Goal: Task Accomplishment & Management: Complete application form

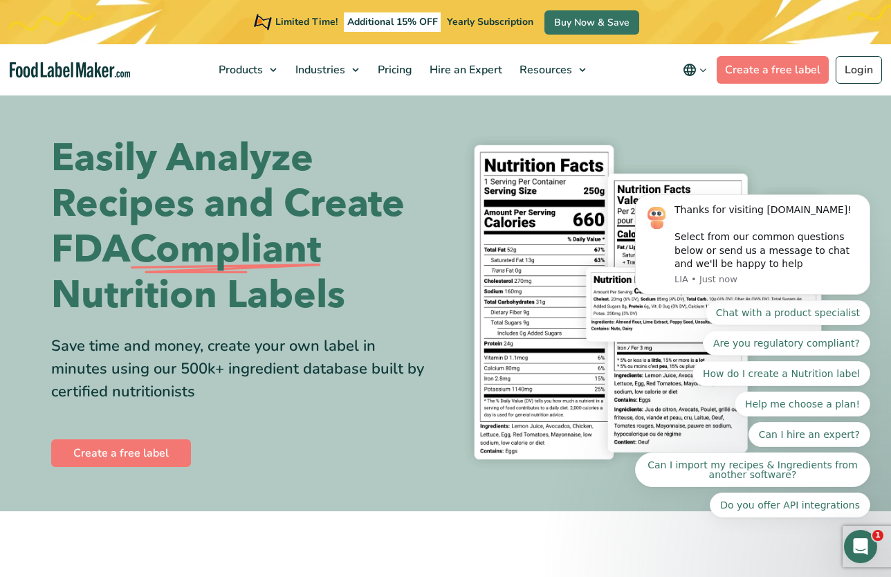
click at [841, 66] on body "Thanks for visiting FoodLabelMaker.com! Select from our common questions below …" at bounding box center [753, 248] width 266 height 572
click at [845, 69] on body "Thanks for visiting FoodLabelMaker.com! Select from our common questions below …" at bounding box center [753, 248] width 266 height 572
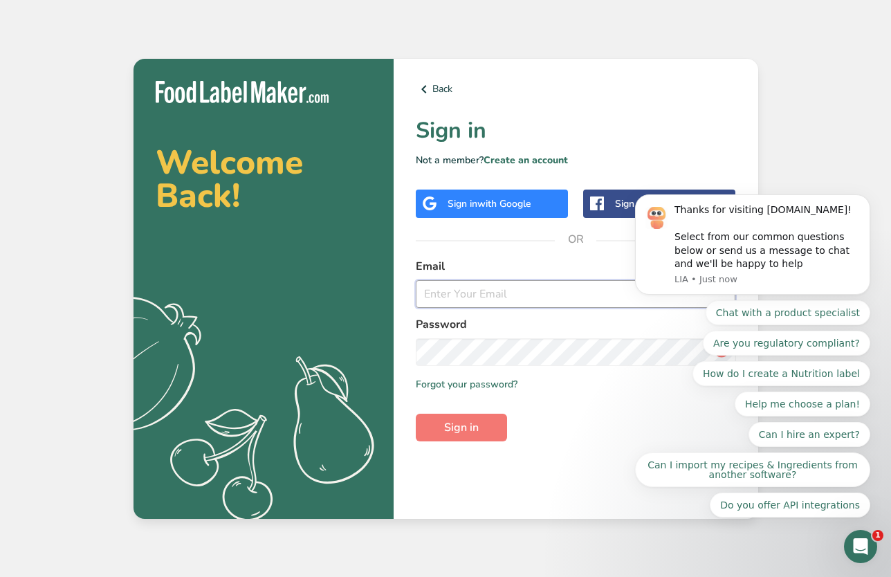
type input "seth@kornutra.com"
drag, startPoint x: 533, startPoint y: 297, endPoint x: 355, endPoint y: 287, distance: 178.2
click at [355, 287] on section "Welcome Back! .a{fill:#f5f3ed;} Back Sign in Not a member? Create an account Si…" at bounding box center [446, 289] width 625 height 460
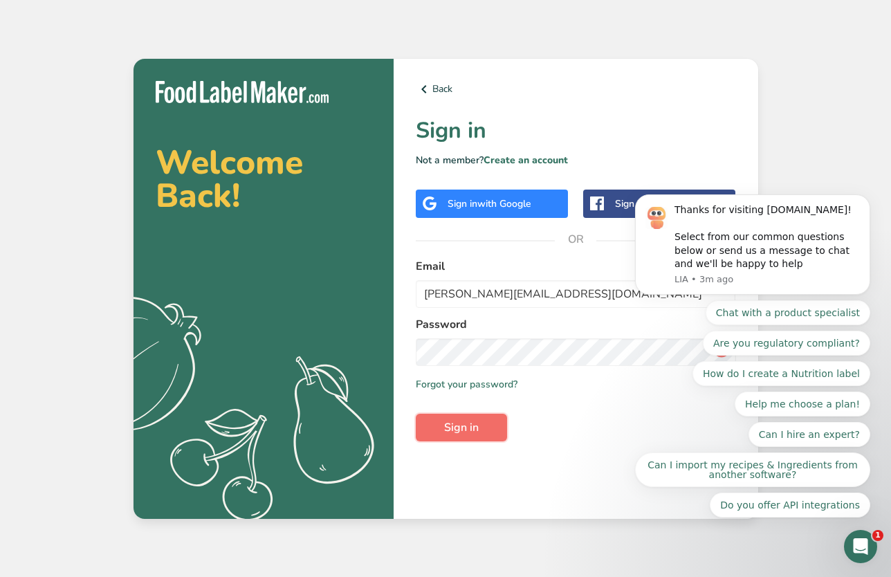
click at [474, 419] on span "Sign in" at bounding box center [461, 427] width 35 height 17
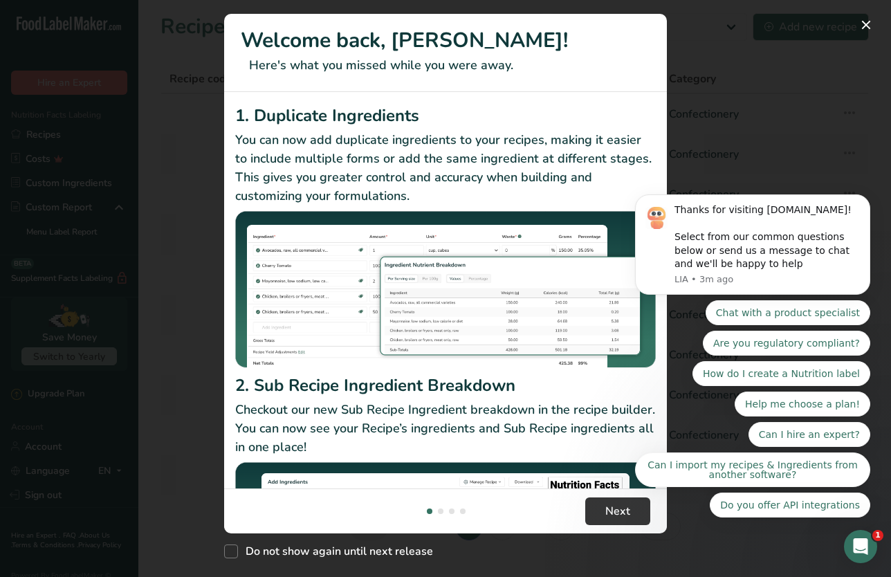
click at [845, 28] on body "Thanks for visiting FoodLabelMaker.com! Select from our common questions below …" at bounding box center [753, 248] width 266 height 572
click at [869, 21] on body "Thanks for visiting FoodLabelMaker.com! Select from our common questions below …" at bounding box center [753, 248] width 266 height 572
click at [862, 25] on body "Thanks for visiting FoodLabelMaker.com! Select from our common questions below …" at bounding box center [753, 248] width 266 height 572
click at [859, 26] on body "Thanks for visiting FoodLabelMaker.com! Select from our common questions below …" at bounding box center [753, 248] width 266 height 572
click at [814, 146] on body "Thanks for visiting FoodLabelMaker.com! Select from our common questions below …" at bounding box center [753, 248] width 266 height 572
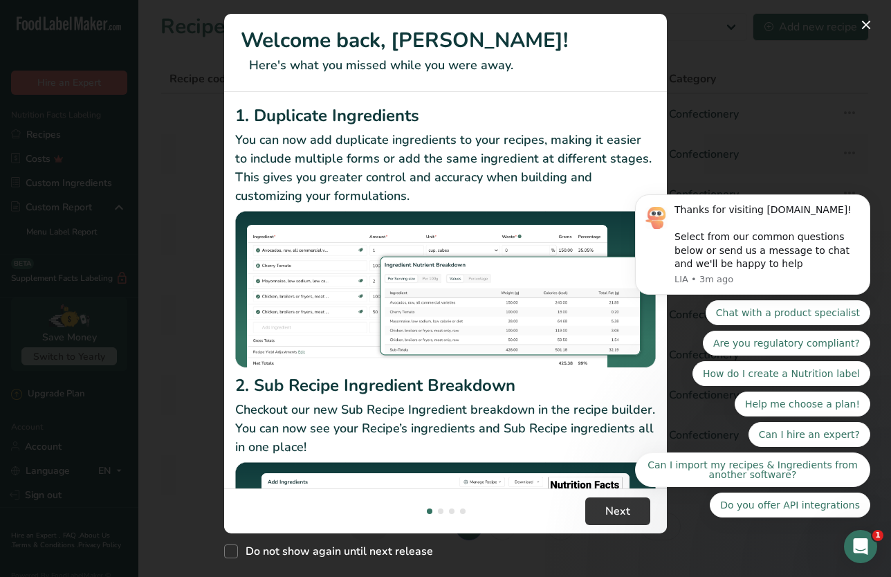
click at [859, 24] on body "Thanks for visiting FoodLabelMaker.com! Select from our common questions below …" at bounding box center [753, 248] width 266 height 572
click at [858, 24] on body "Thanks for visiting FoodLabelMaker.com! Select from our common questions below …" at bounding box center [753, 248] width 266 height 572
click at [807, 99] on body "Thanks for visiting FoodLabelMaker.com! Select from our common questions below …" at bounding box center [753, 248] width 266 height 572
click at [855, 552] on div "Open Intercom Messenger" at bounding box center [861, 547] width 46 height 46
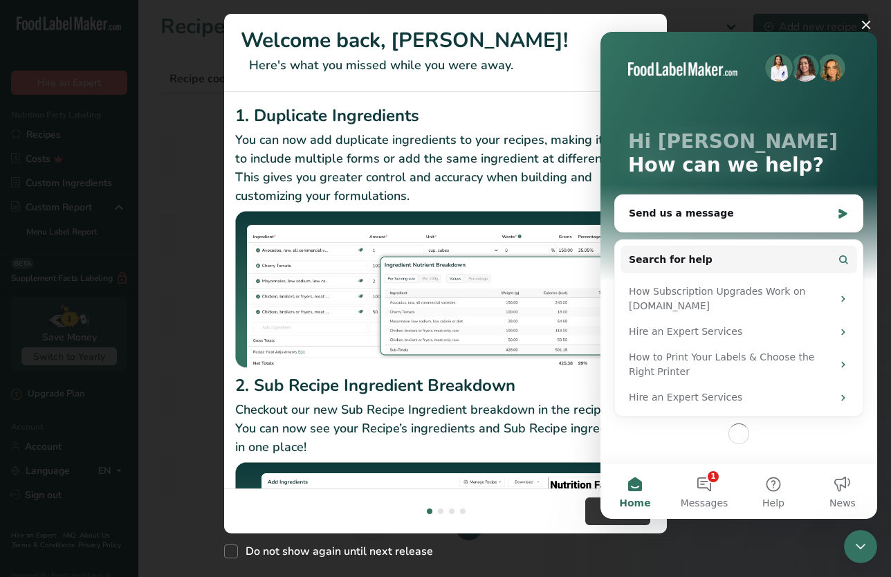
click at [854, 549] on icon "Close Intercom Messenger" at bounding box center [861, 546] width 17 height 17
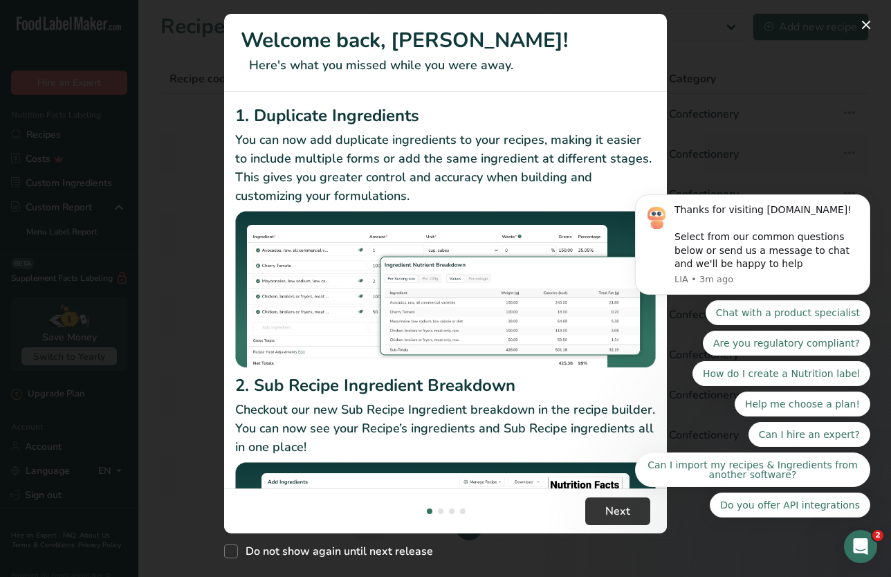
click at [860, 26] on body "Thanks for visiting FoodLabelMaker.com! Select from our common questions below …" at bounding box center [753, 248] width 266 height 572
click at [375, 555] on span "Do not show again until next release" at bounding box center [335, 552] width 195 height 14
click at [233, 555] on input "Do not show again until next release" at bounding box center [228, 551] width 9 height 9
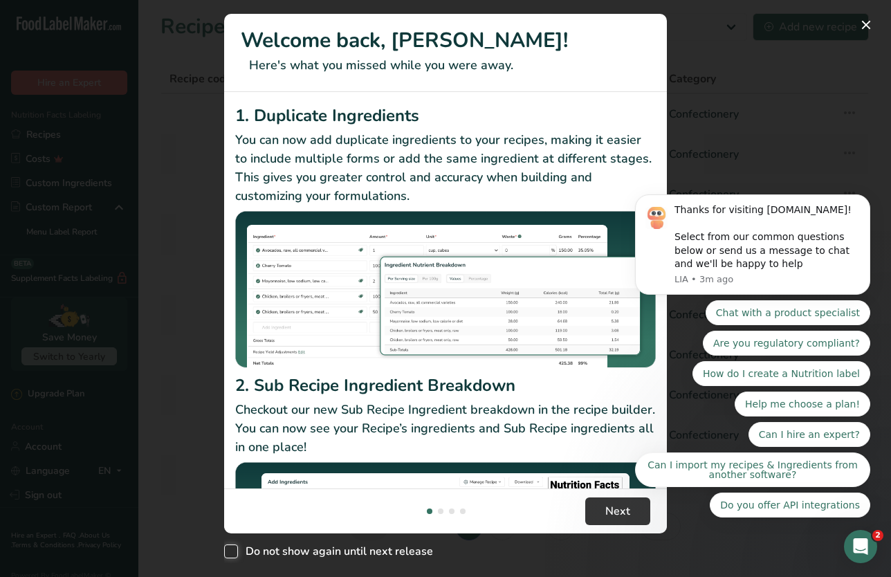
checkbox input "true"
click at [613, 500] on button "Next" at bounding box center [618, 512] width 65 height 28
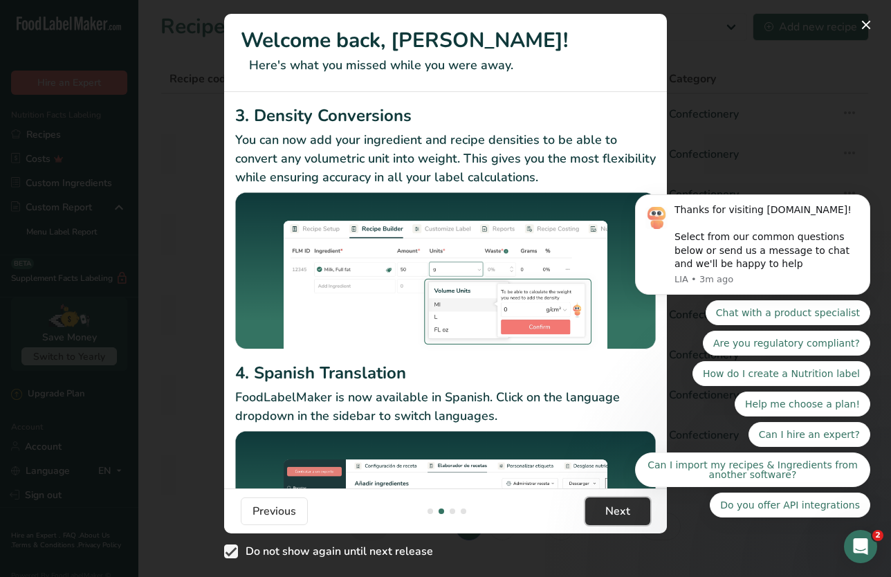
click at [613, 500] on button "Next" at bounding box center [618, 512] width 65 height 28
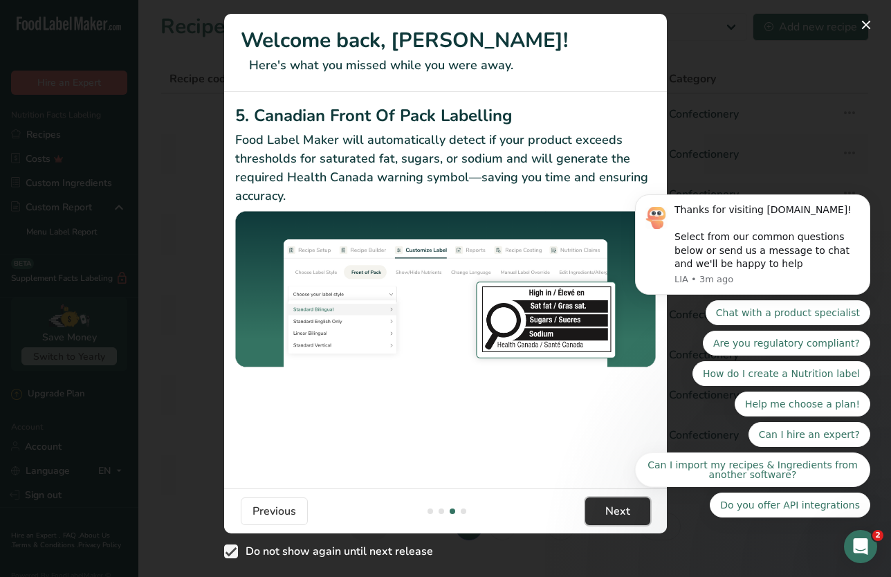
click at [613, 500] on button "Next" at bounding box center [618, 512] width 65 height 28
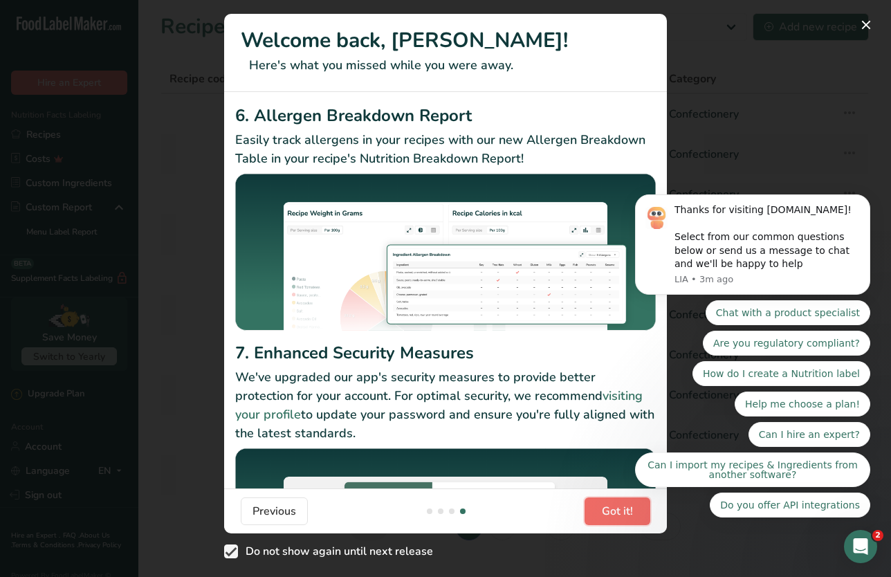
click at [613, 510] on span "Got it!" at bounding box center [617, 511] width 31 height 17
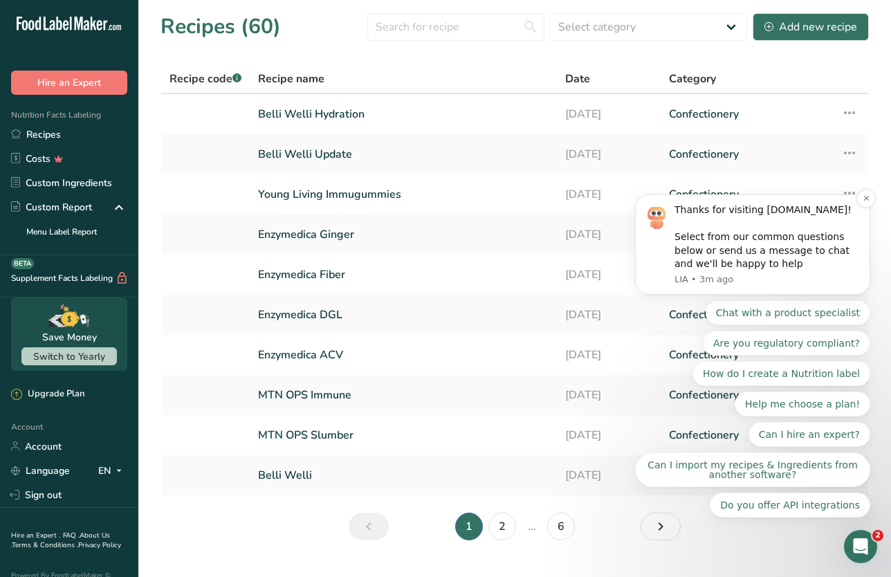
click at [725, 224] on div "Thanks for visiting [DOMAIN_NAME]! Select from our common questions below or se…" at bounding box center [767, 237] width 185 height 68
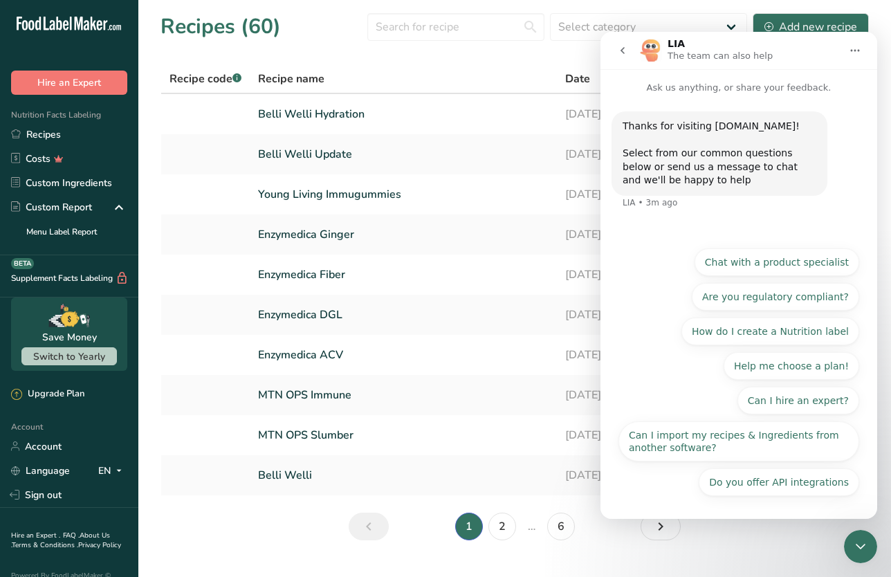
click at [625, 46] on icon "go back" at bounding box center [622, 50] width 11 height 11
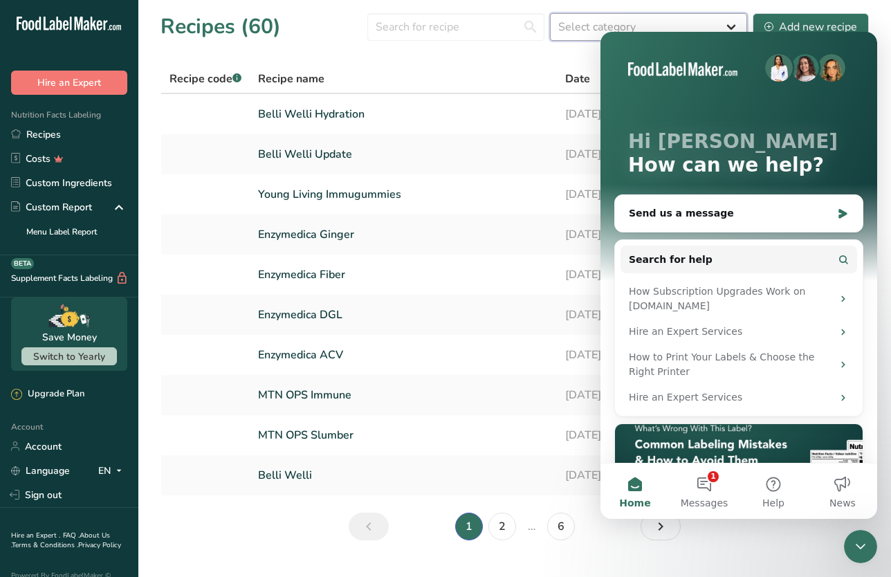
click at [734, 26] on select "Select category All Baked Goods [GEOGRAPHIC_DATA] Confectionery Cooked Meals, S…" at bounding box center [648, 27] width 197 height 28
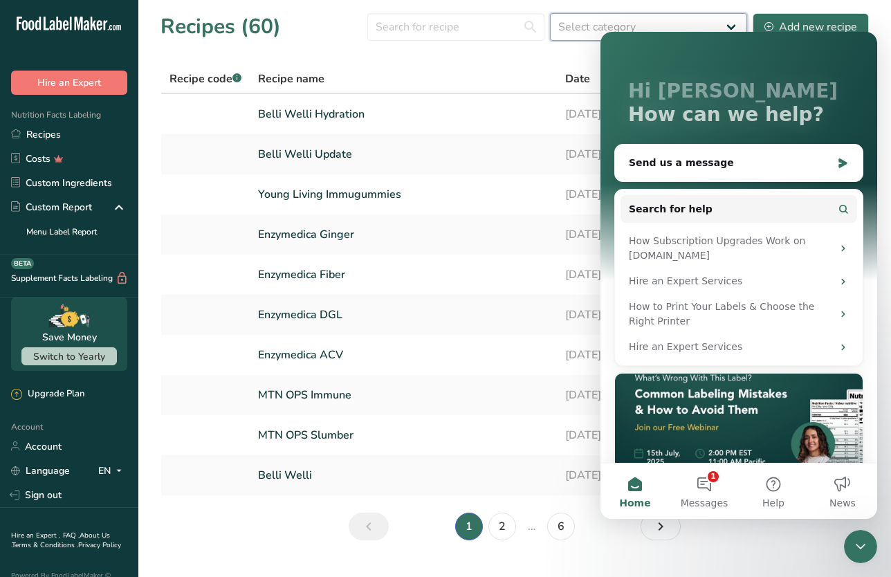
scroll to position [52, 0]
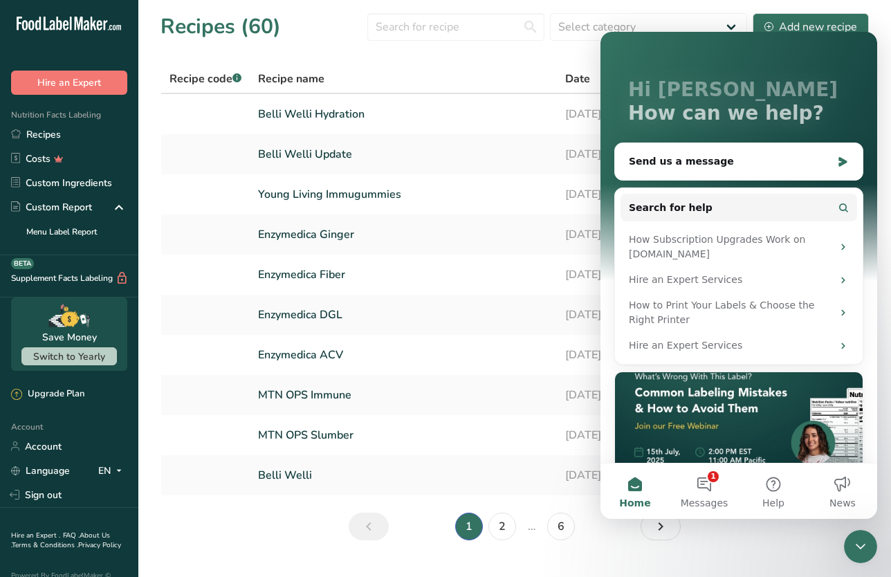
click at [860, 547] on icon "Close Intercom Messenger" at bounding box center [861, 547] width 10 height 6
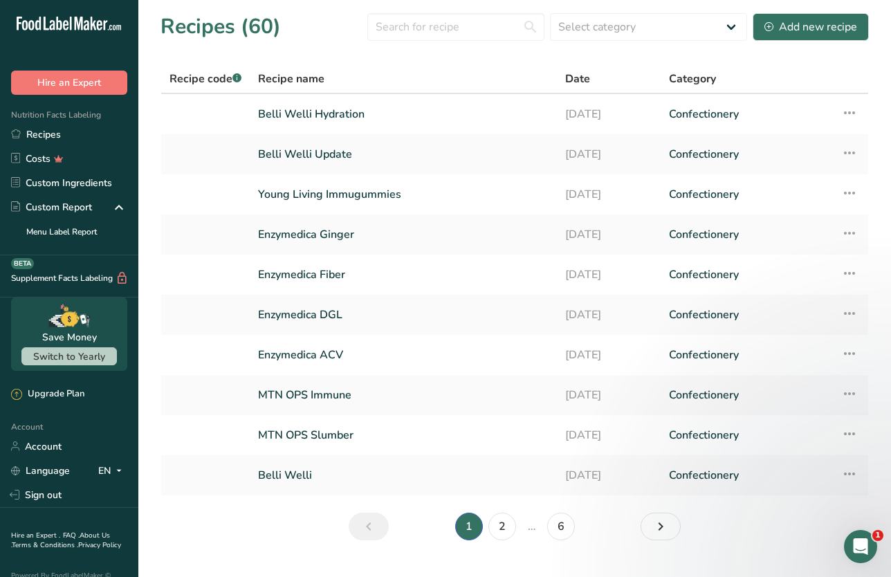
scroll to position [0, 0]
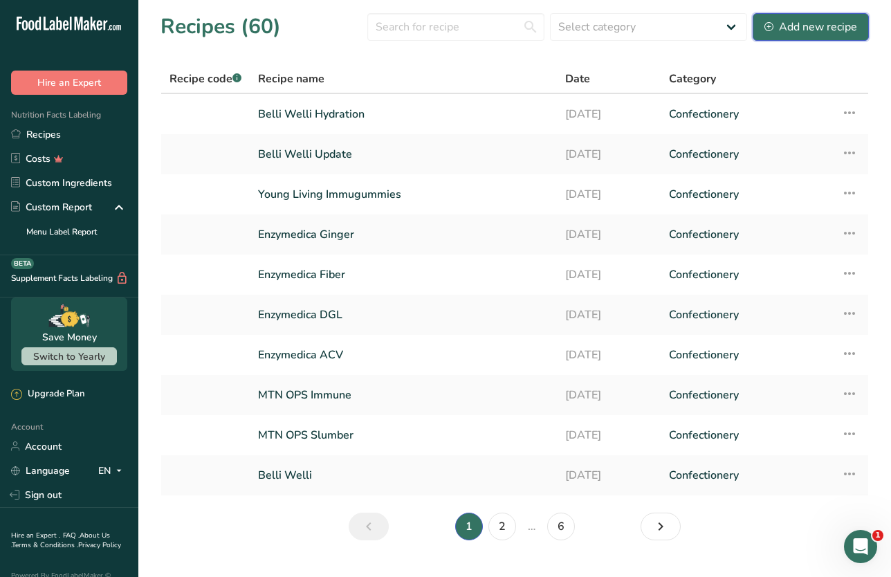
click at [811, 23] on div "Add new recipe" at bounding box center [811, 27] width 93 height 17
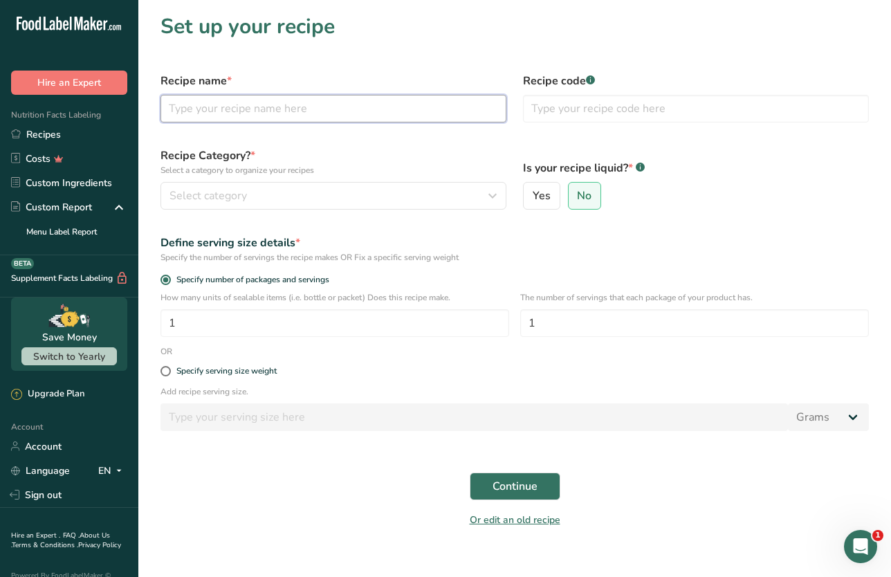
click at [320, 109] on input "text" at bounding box center [334, 109] width 346 height 28
type input "Mosaic Wellness"
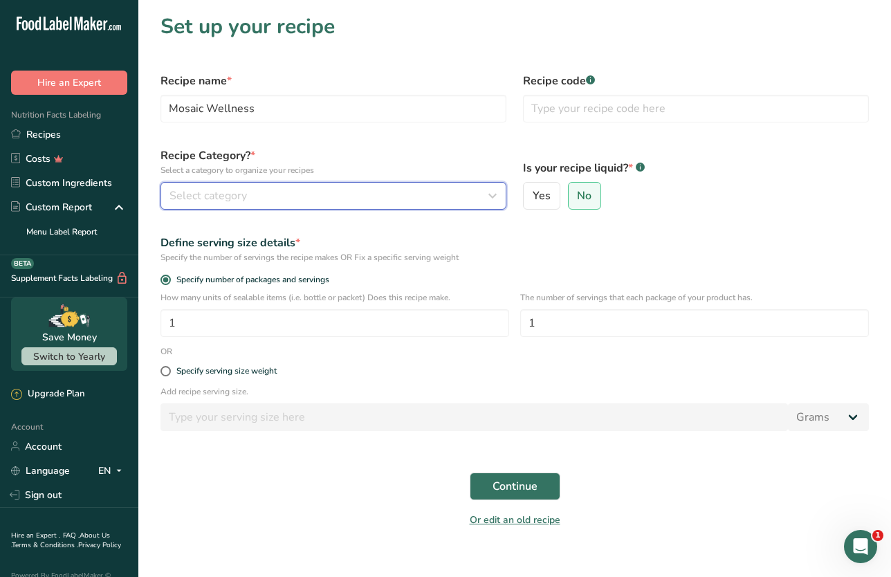
click at [285, 188] on div "Select category" at bounding box center [330, 196] width 320 height 17
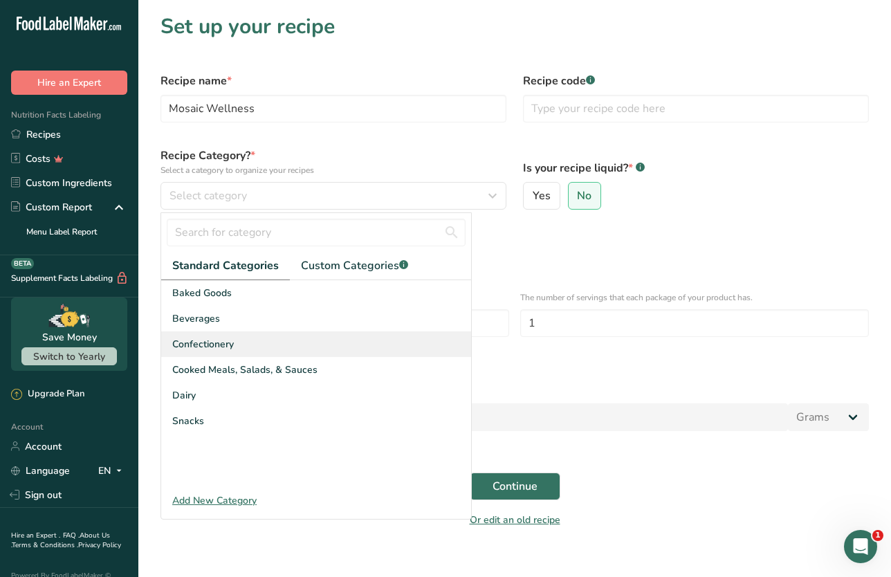
click at [262, 344] on div "Confectionery" at bounding box center [316, 345] width 310 height 26
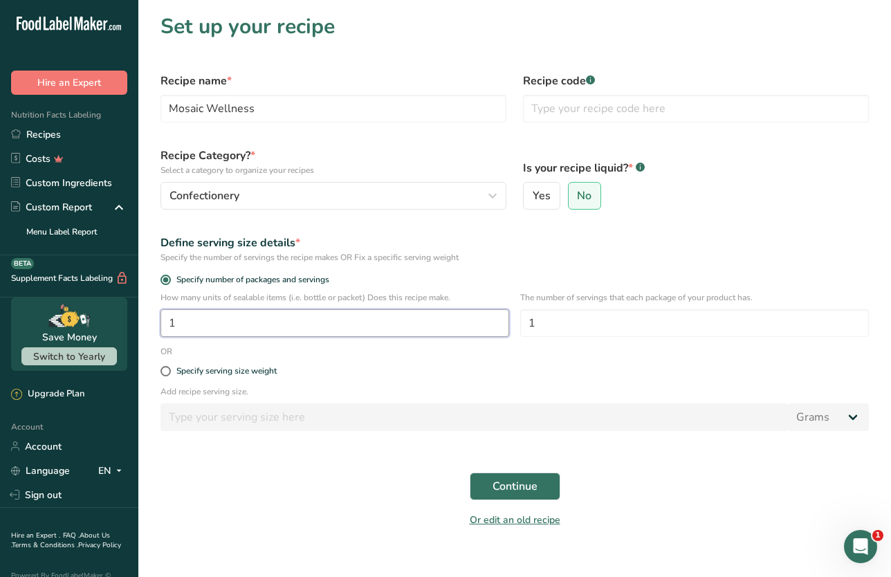
click at [300, 329] on input "1" at bounding box center [335, 323] width 349 height 28
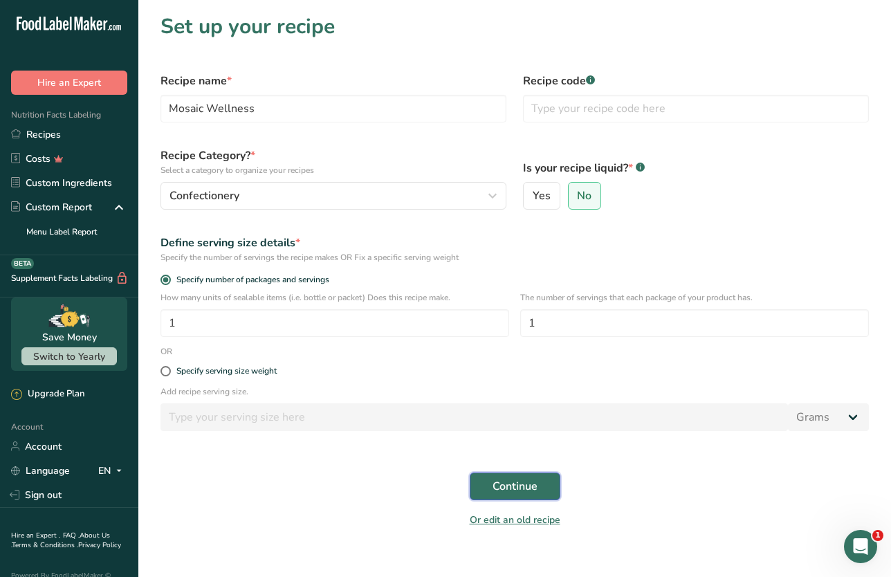
click at [545, 491] on button "Continue" at bounding box center [515, 487] width 91 height 28
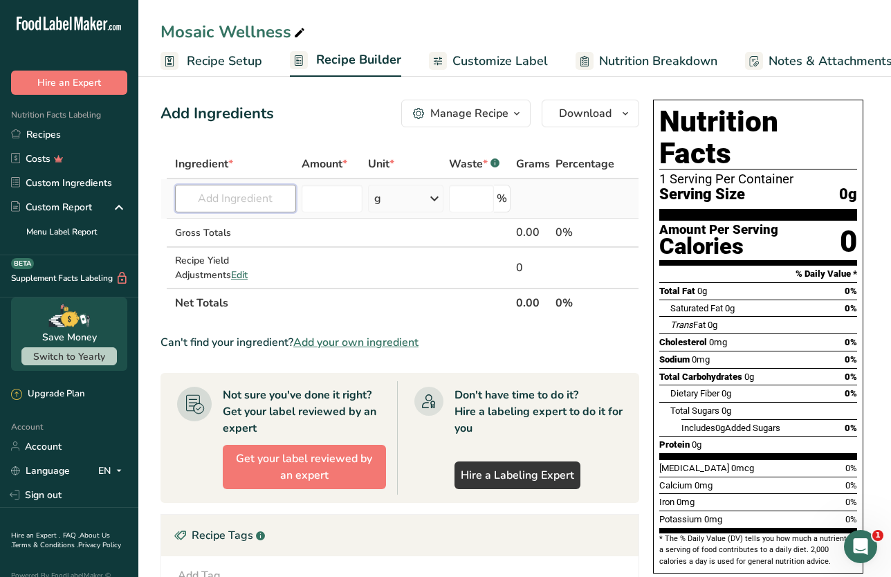
click at [253, 194] on input "text" at bounding box center [235, 199] width 121 height 28
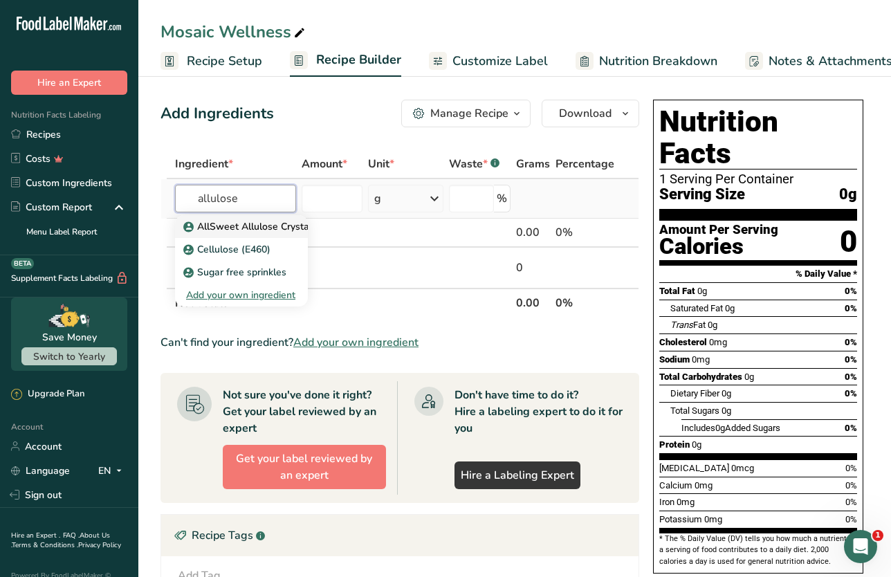
type input "allulose"
click at [237, 233] on p "AllSweet Allulose Crystalline Powder" at bounding box center [275, 226] width 179 height 15
type input "AllSweet Allulose Crystalline Powder"
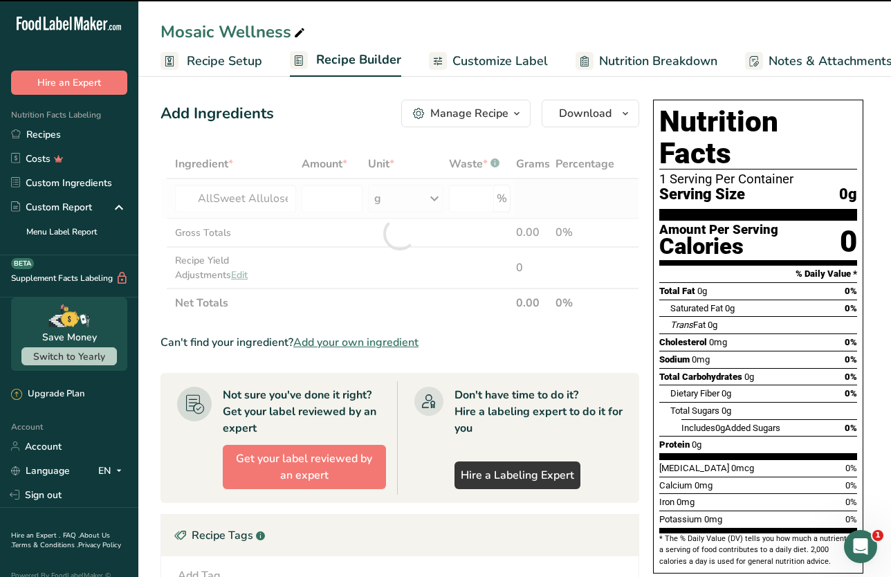
type input "0"
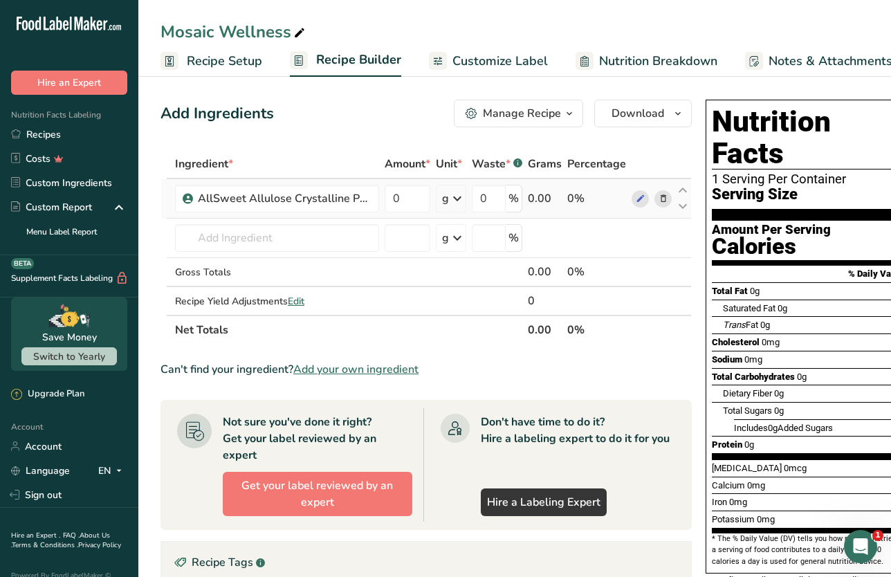
click at [454, 208] on icon at bounding box center [457, 198] width 17 height 25
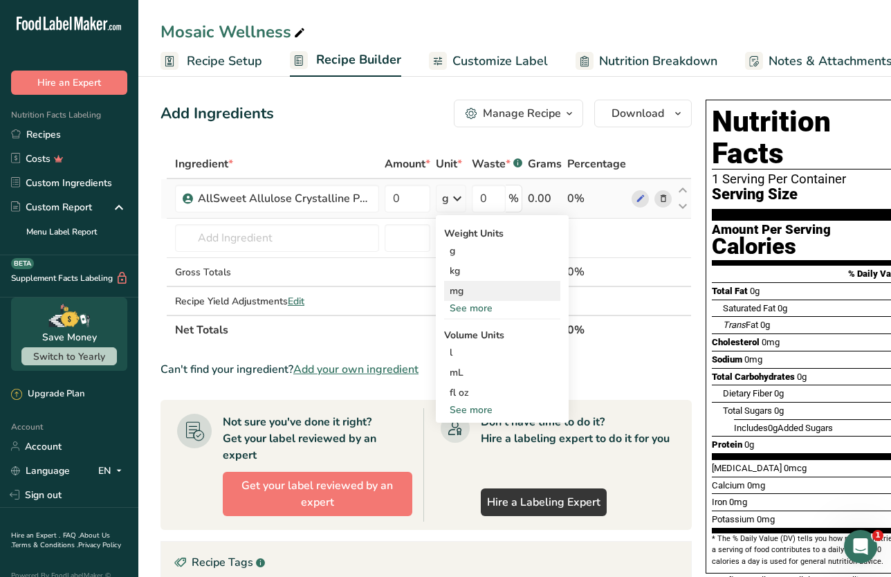
click at [473, 286] on div "mg" at bounding box center [502, 291] width 116 height 20
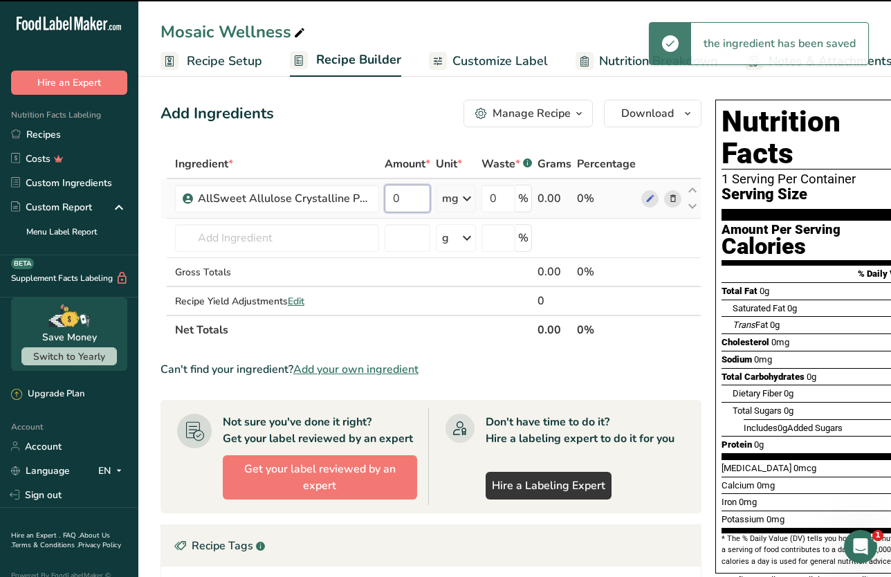
click at [408, 197] on input "0" at bounding box center [408, 199] width 46 height 28
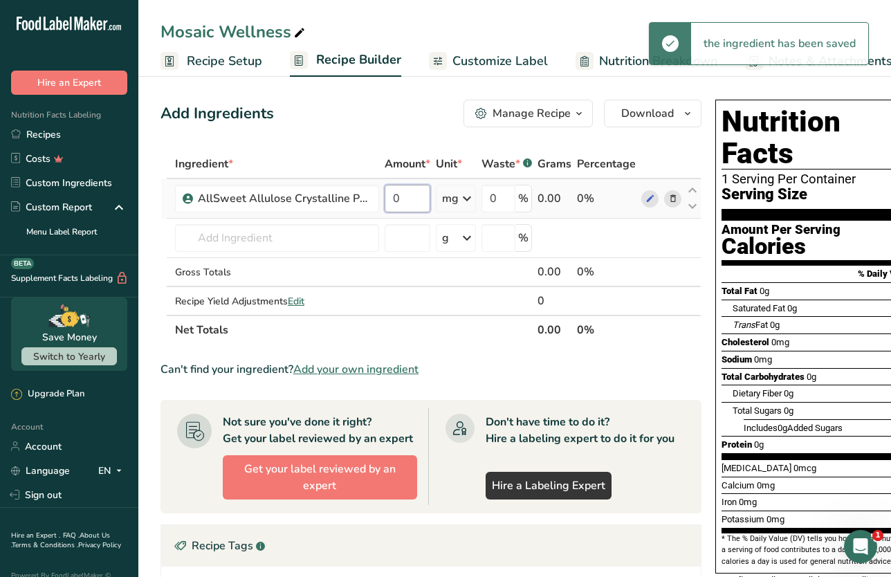
click at [408, 197] on input "0" at bounding box center [408, 199] width 46 height 28
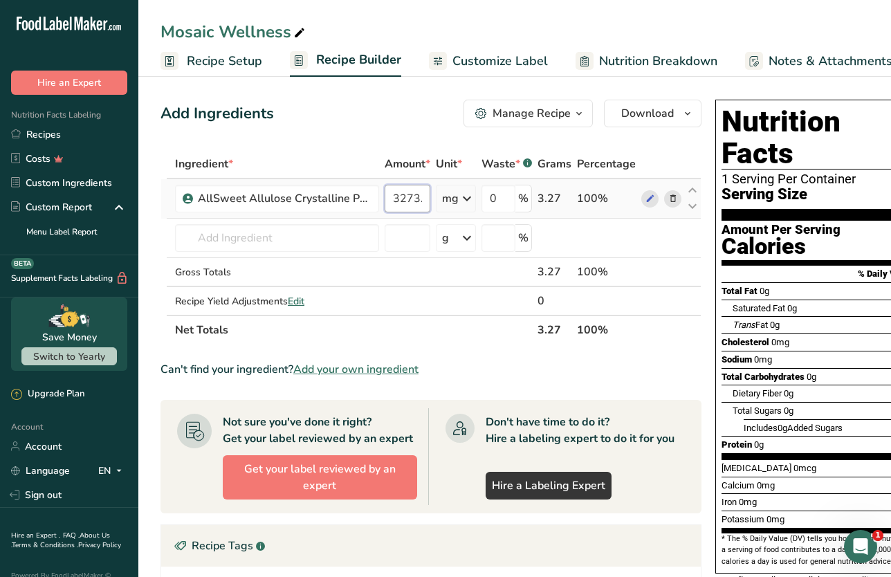
scroll to position [0, 12]
type input "3273.44"
drag, startPoint x: 362, startPoint y: 114, endPoint x: 377, endPoint y: 149, distance: 37.5
click at [362, 114] on div "Add Ingredients Manage Recipe Delete Recipe Duplicate Recipe Scale Recipe Save …" at bounding box center [431, 114] width 541 height 28
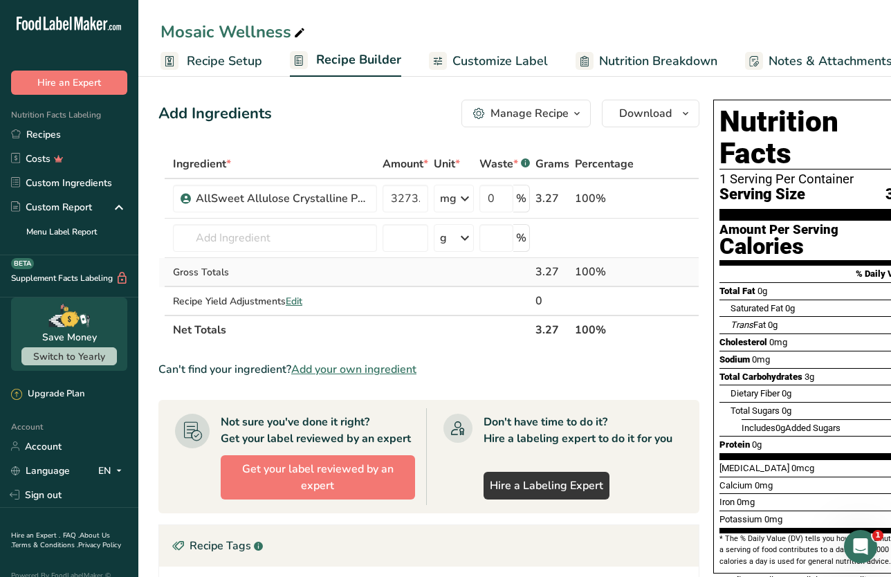
scroll to position [0, 0]
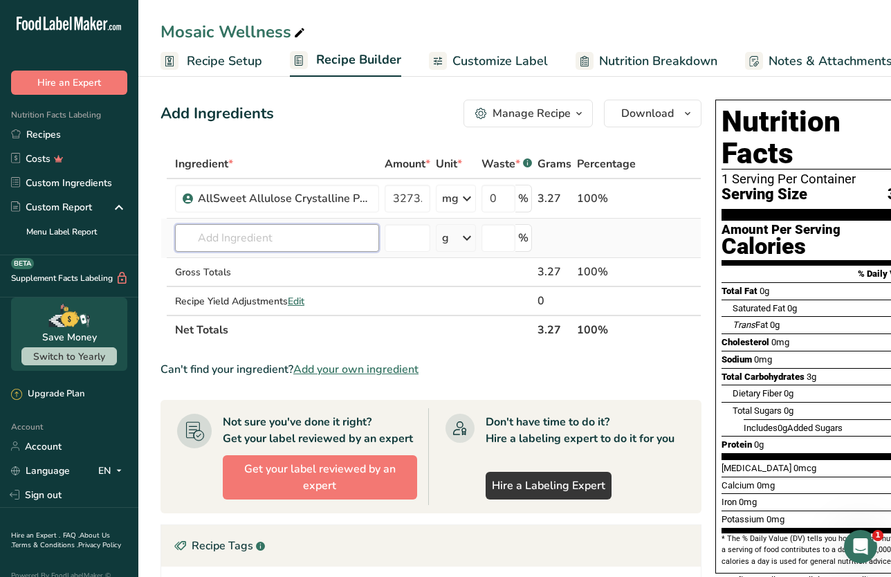
click at [312, 245] on input "text" at bounding box center [277, 238] width 204 height 28
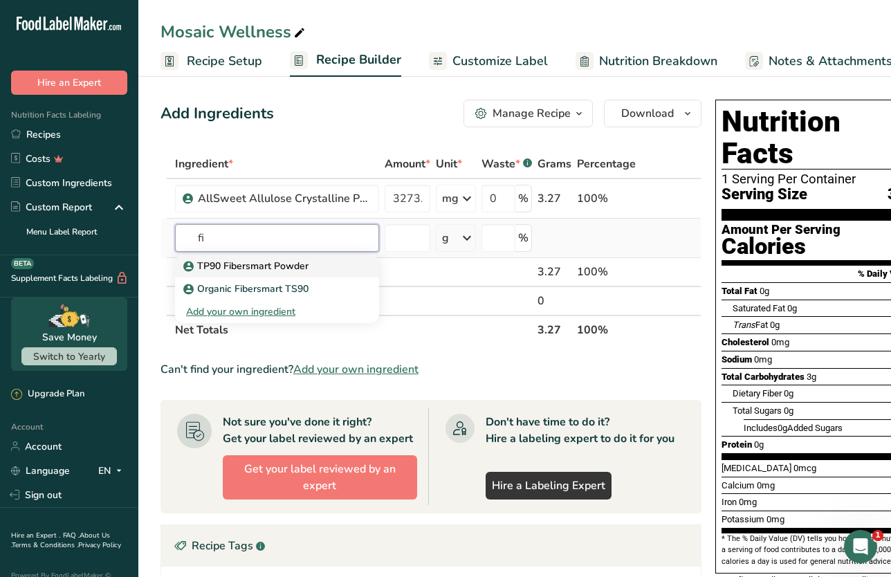
type input "f"
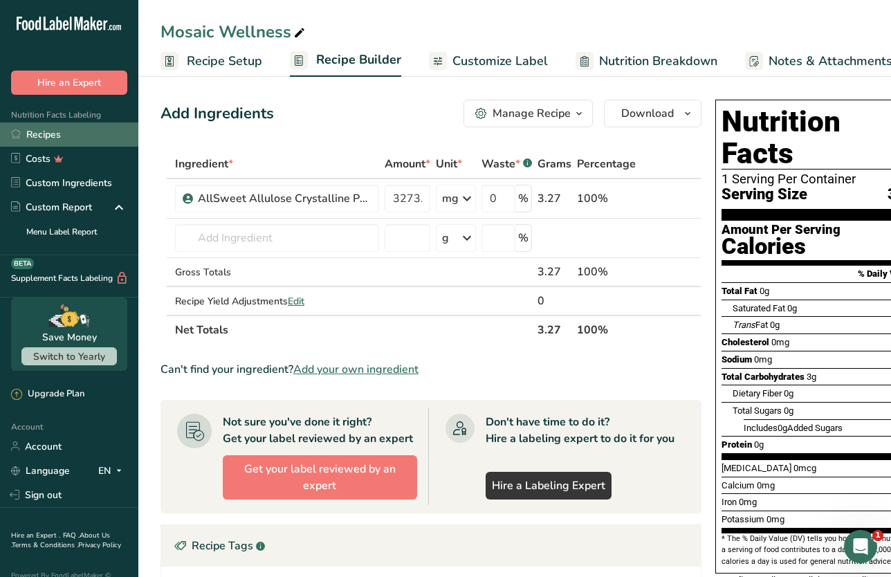
click at [80, 141] on link "Recipes" at bounding box center [69, 135] width 138 height 24
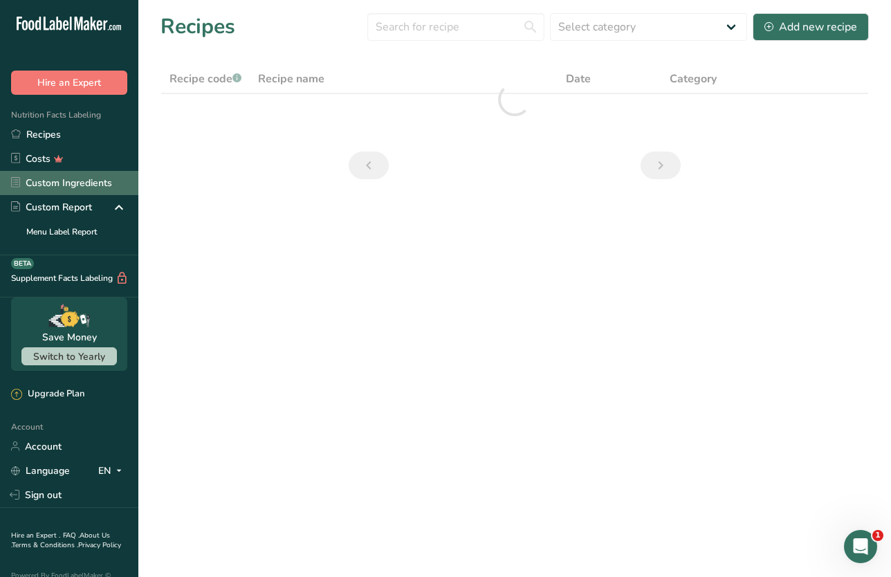
click at [88, 180] on link "Custom Ingredients" at bounding box center [69, 183] width 138 height 24
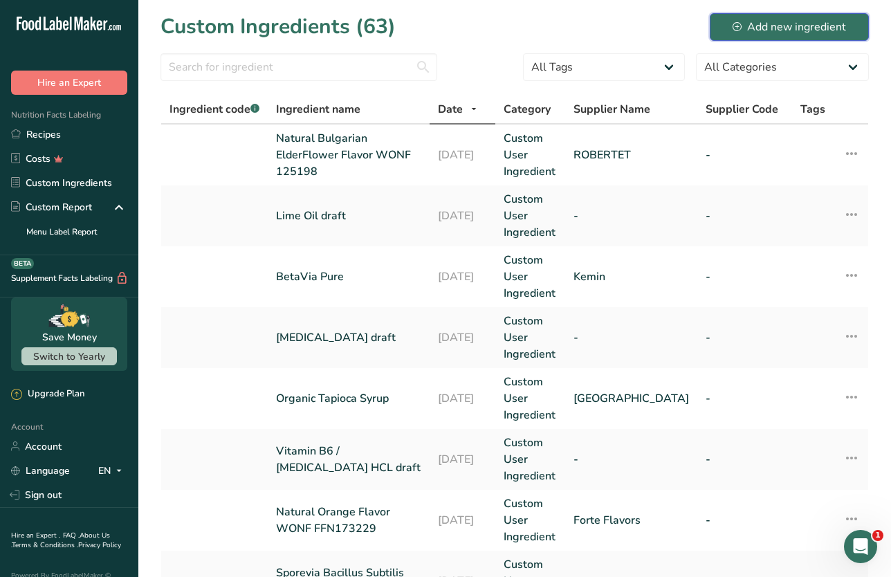
click at [779, 21] on div "Add new ingredient" at bounding box center [790, 27] width 114 height 17
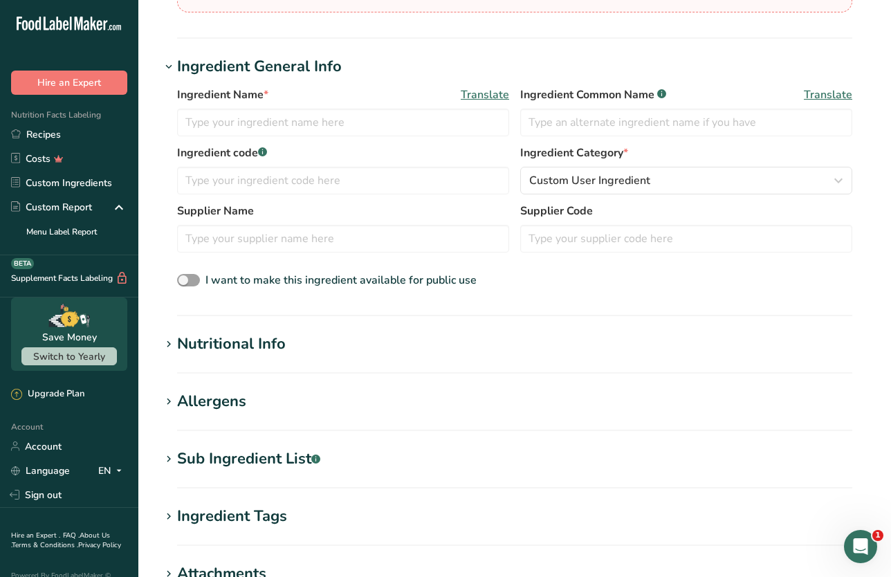
scroll to position [373, 0]
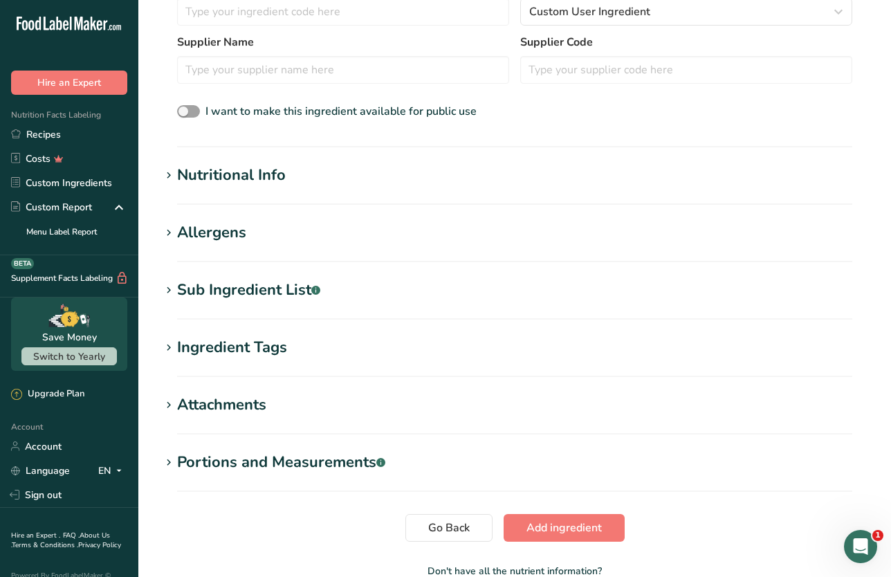
click at [289, 176] on h1 "Nutritional Info" at bounding box center [515, 175] width 709 height 23
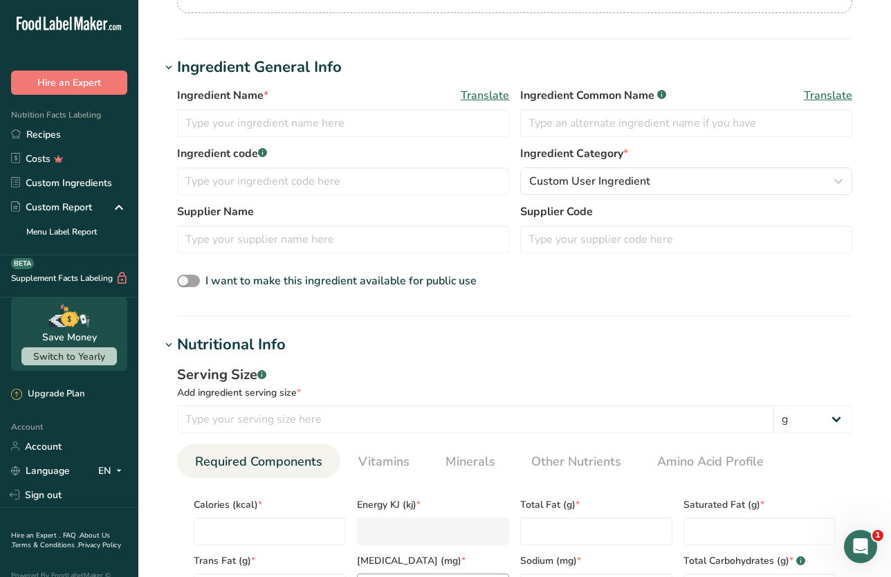
scroll to position [0, 0]
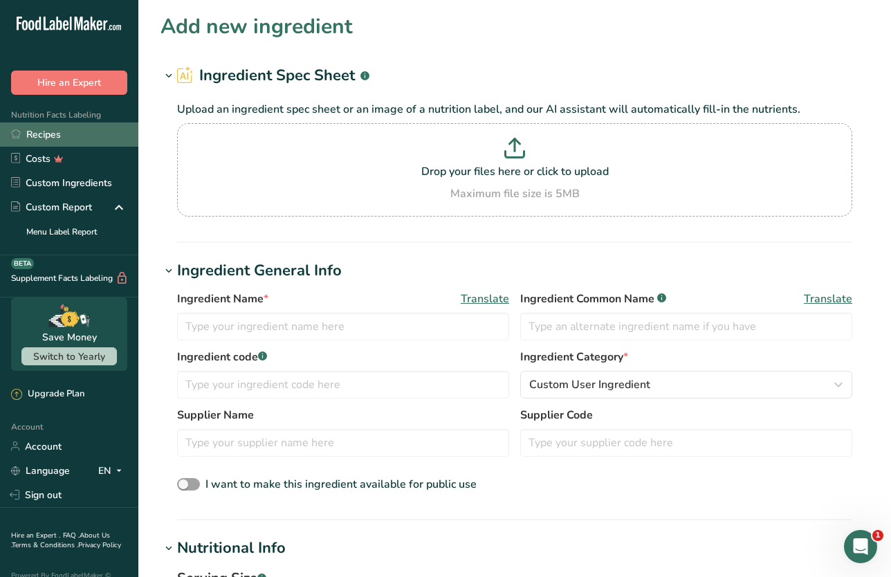
click at [93, 137] on link "Recipes" at bounding box center [69, 135] width 138 height 24
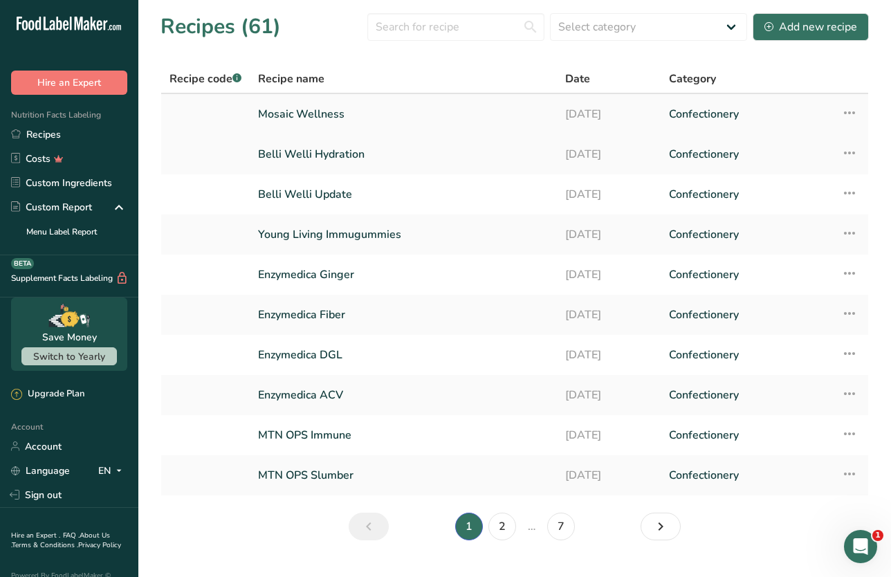
click at [336, 125] on link "Mosaic Wellness" at bounding box center [403, 114] width 291 height 29
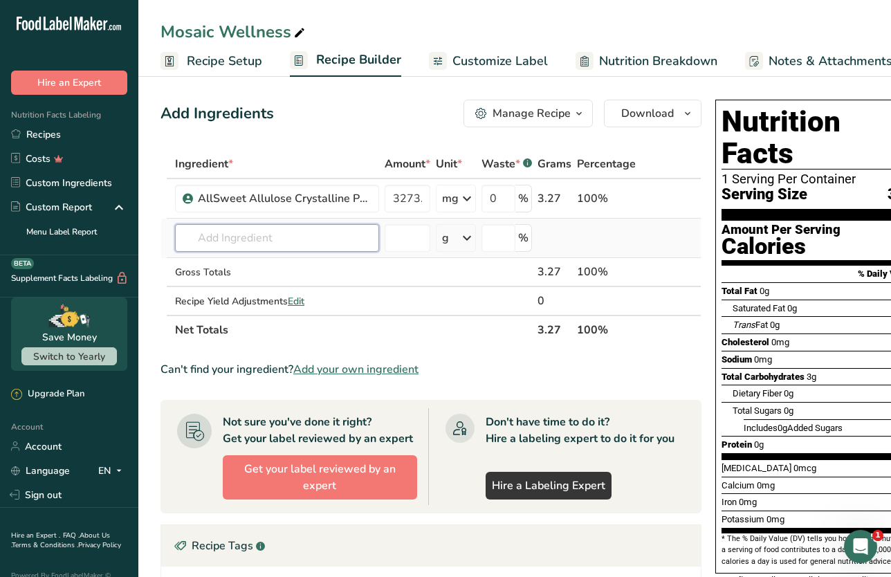
click at [257, 233] on input "text" at bounding box center [277, 238] width 204 height 28
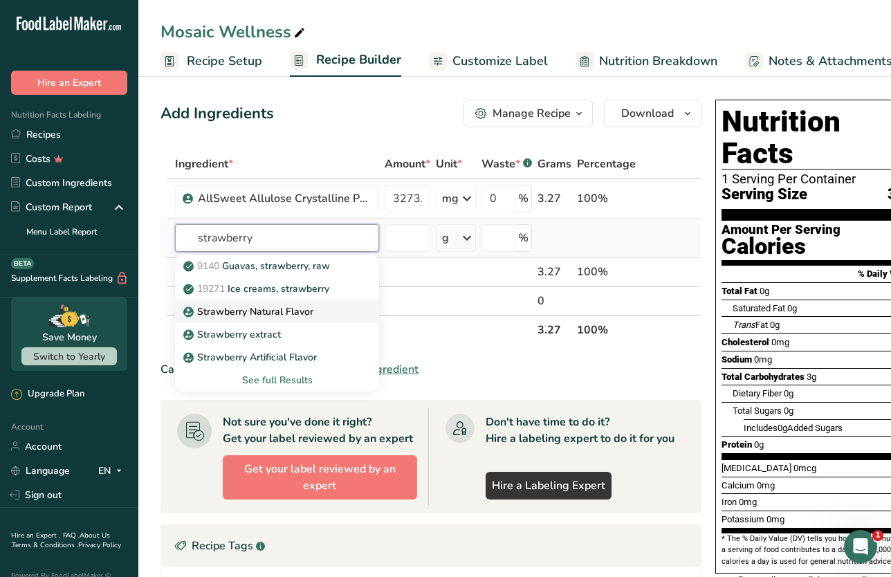
type input "strawberry"
click at [257, 302] on link "Strawberry Natural Flavor" at bounding box center [277, 311] width 204 height 23
type input "Strawberry Natural Flavor"
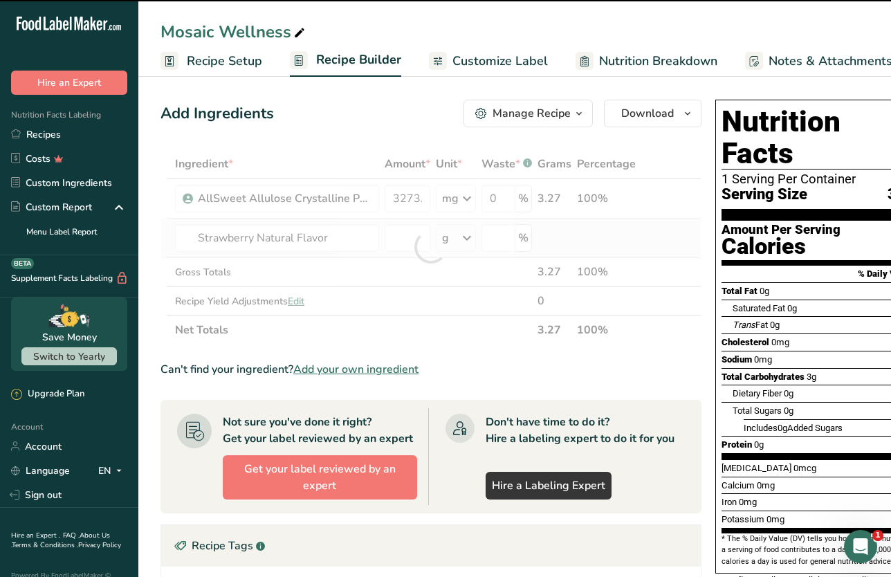
type input "0"
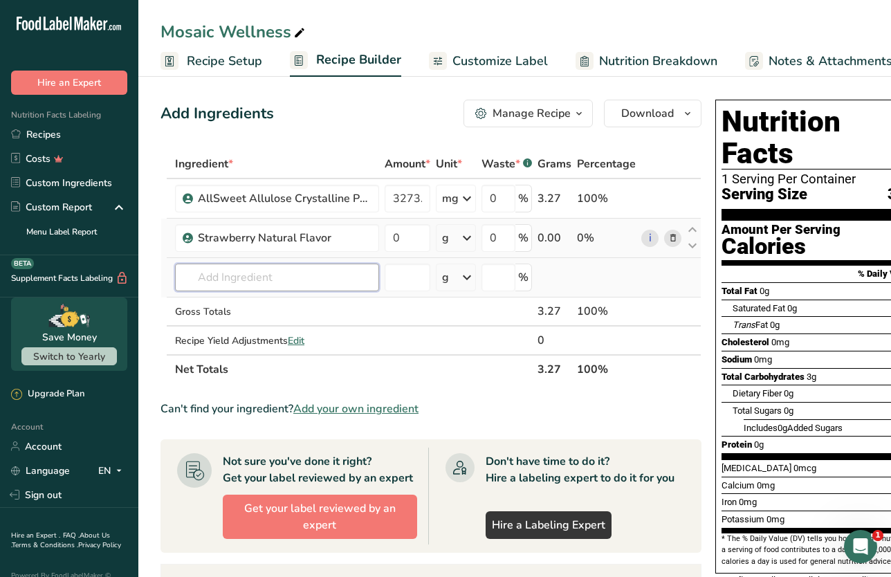
click at [269, 283] on input "text" at bounding box center [277, 278] width 204 height 28
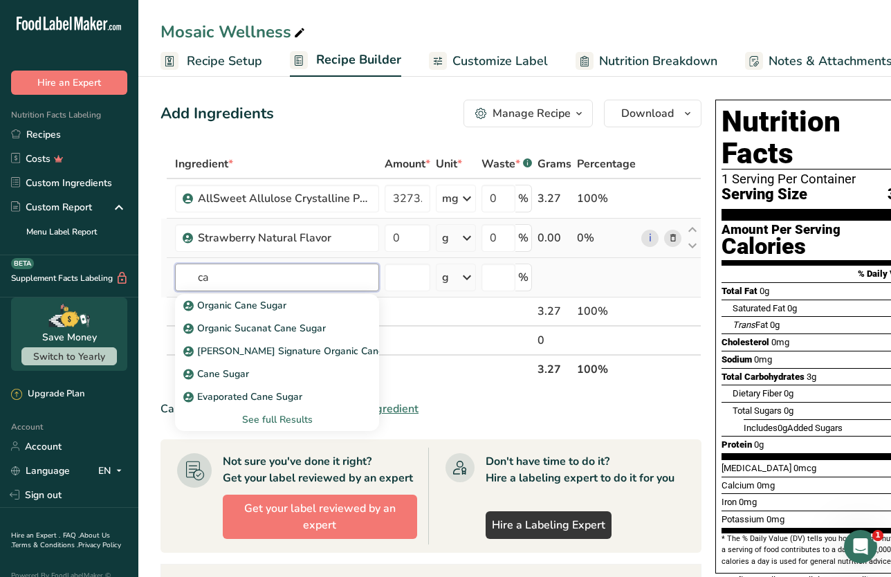
type input "c"
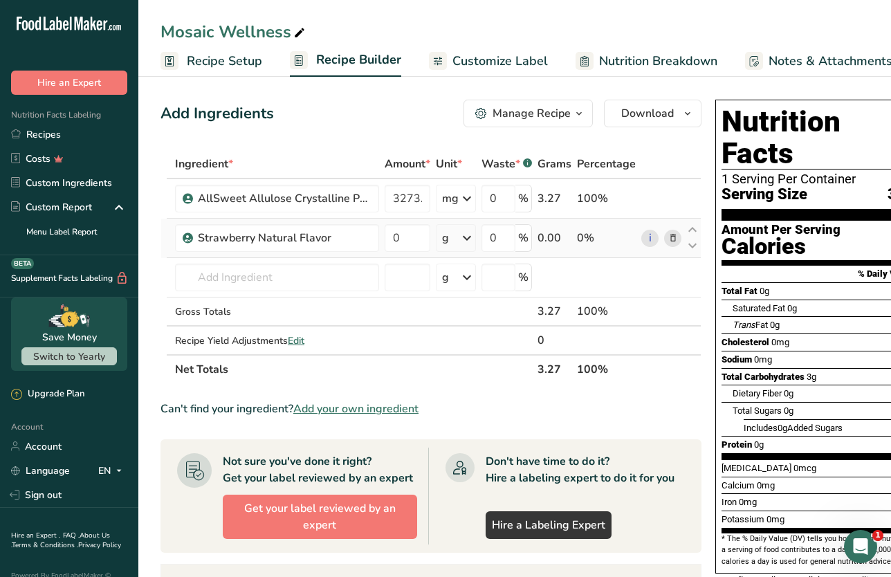
click at [562, 425] on section "Ingredient * Amount * Unit * Waste * .a-a{fill:#347362;}.b-a{fill:#fff;} Grams …" at bounding box center [431, 503] width 541 height 707
